Goal: Find specific fact: Find specific fact

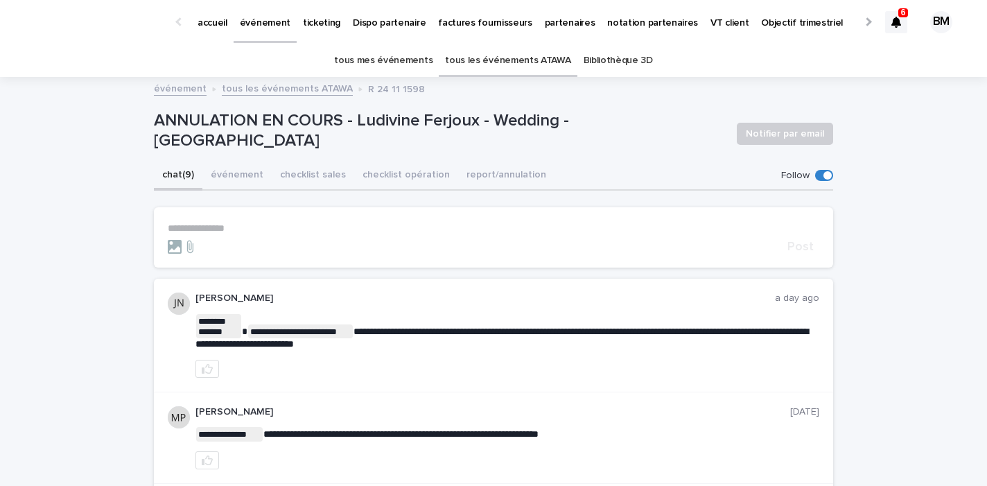
click at [499, 61] on link "tous les événements ATAWA" at bounding box center [507, 60] width 125 height 33
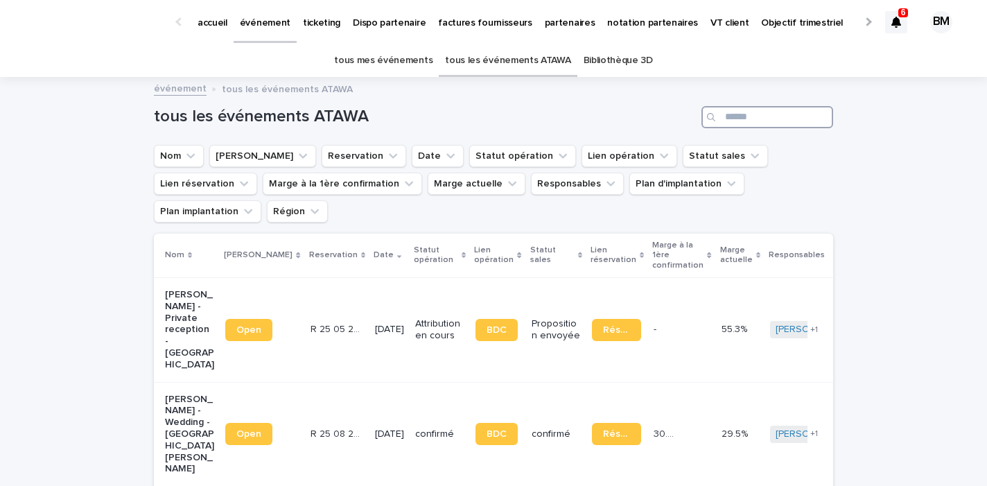
click at [743, 115] on input "Search" at bounding box center [767, 117] width 132 height 22
type input "*****"
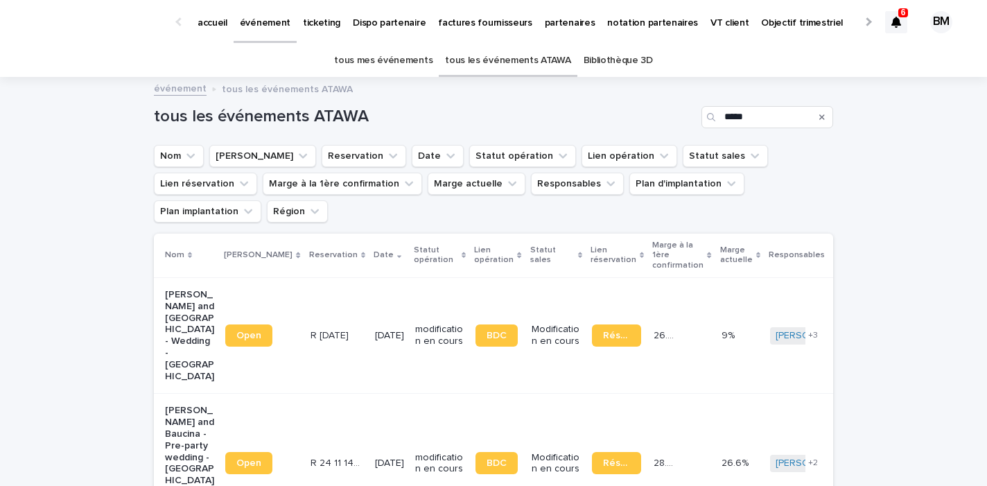
click at [369, 277] on td "[DATE]" at bounding box center [389, 335] width 40 height 116
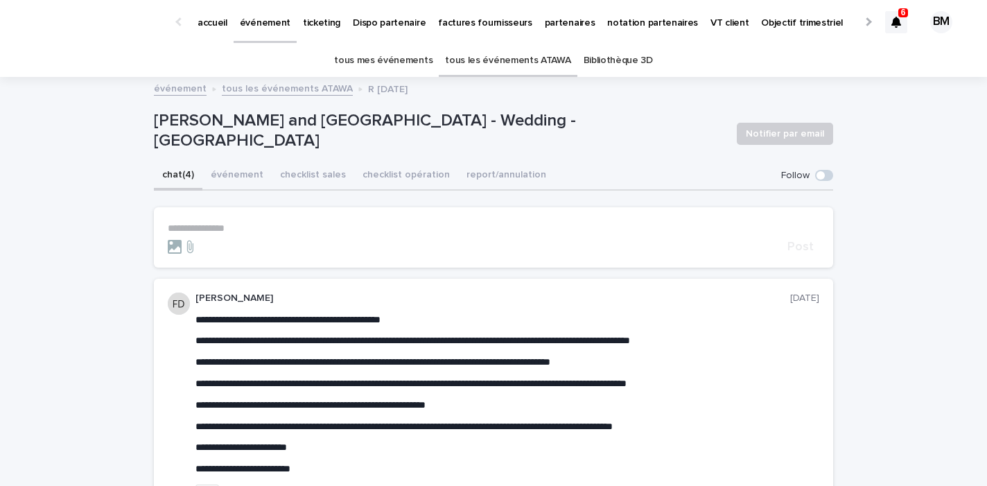
click at [224, 177] on button "événement" at bounding box center [236, 175] width 69 height 29
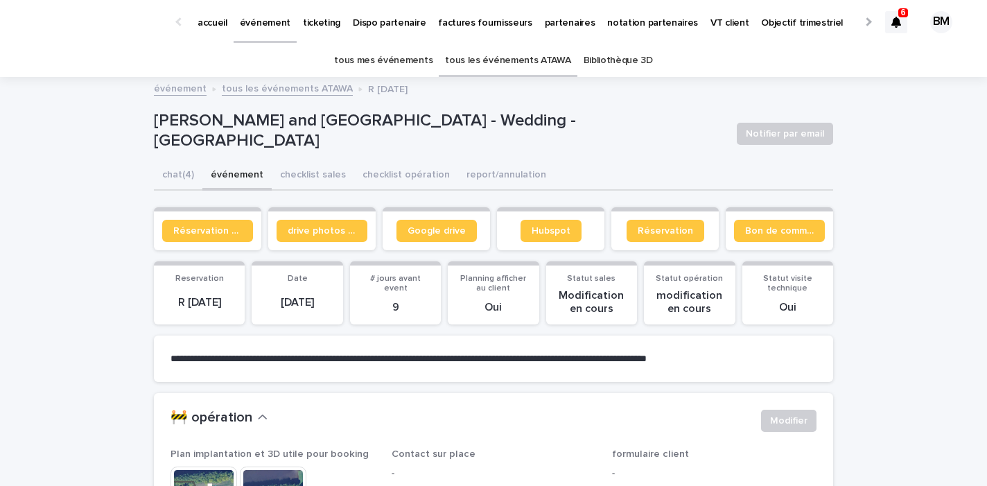
drag, startPoint x: 238, startPoint y: 299, endPoint x: 148, endPoint y: 299, distance: 90.1
copy p "R [DATE]"
